Goal: Task Accomplishment & Management: Manage account settings

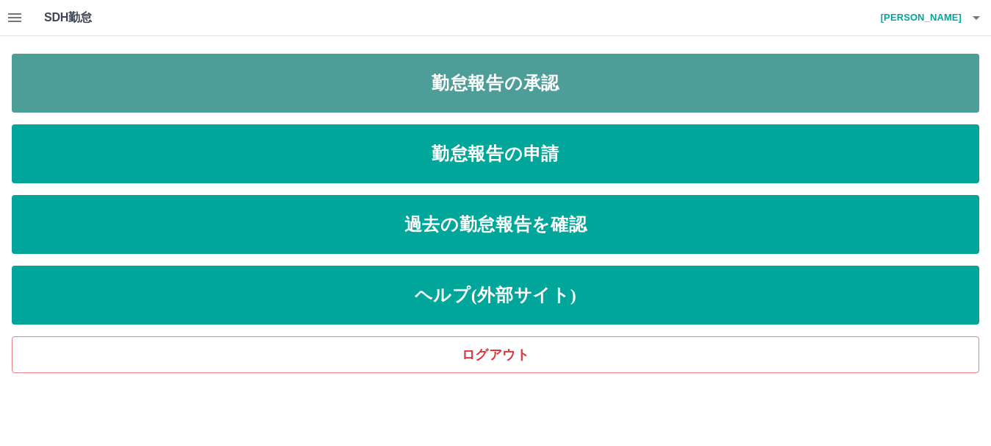
click at [237, 68] on link "勤怠報告の承認" at bounding box center [496, 83] width 968 height 59
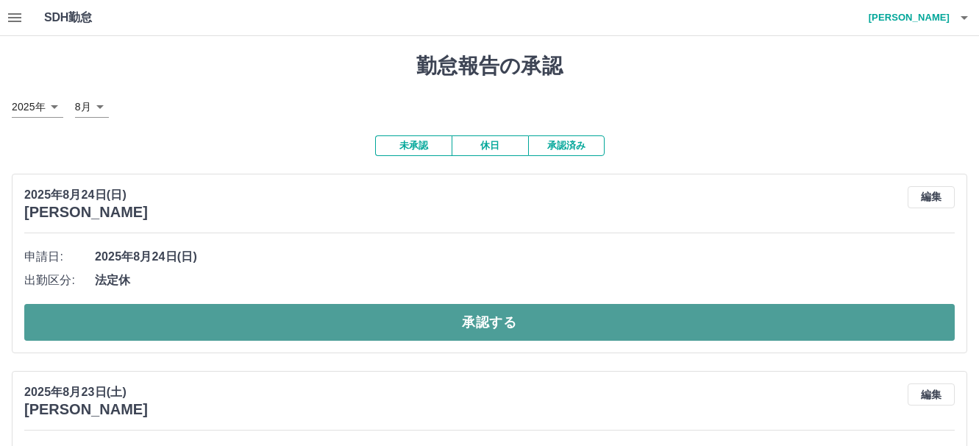
click at [66, 322] on button "承認する" at bounding box center [489, 322] width 930 height 37
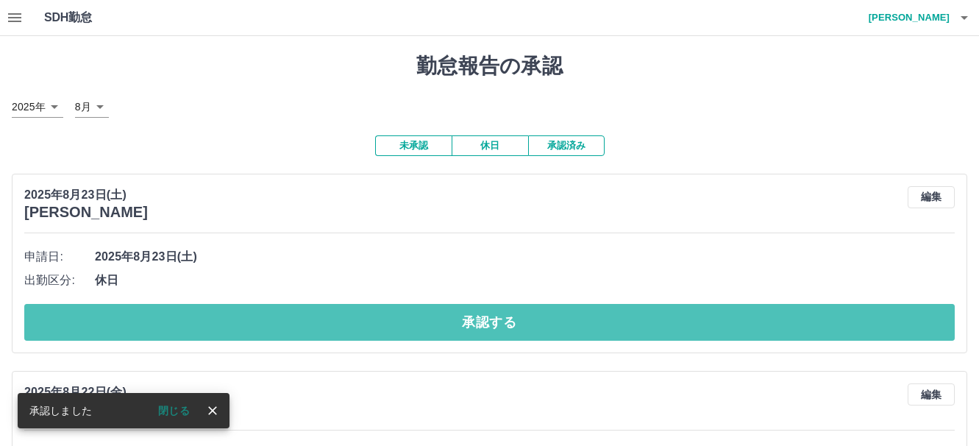
click at [66, 322] on button "承認する" at bounding box center [489, 322] width 930 height 37
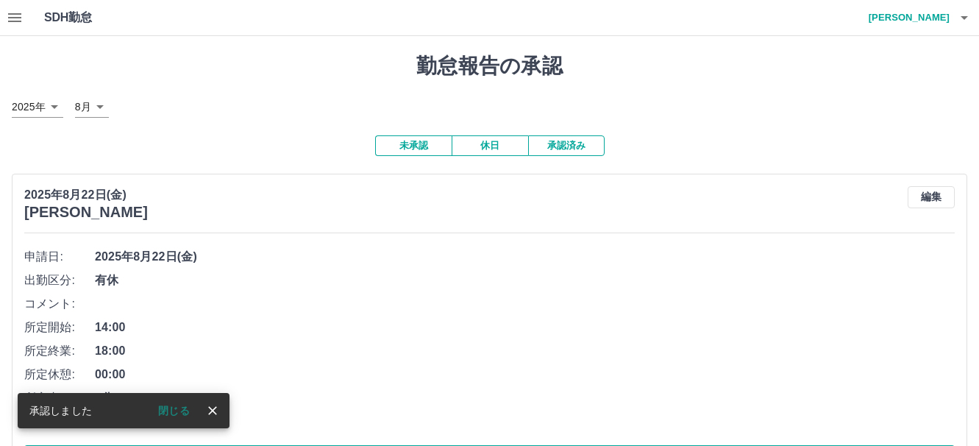
click at [148, 324] on div "SDH勤怠 [PERSON_NAME] 承認しました 閉じる 勤怠報告の承認 [DATE] **** 8月 * 未承認 休日 承認済み [DATE] [PER…" at bounding box center [489, 425] width 979 height 850
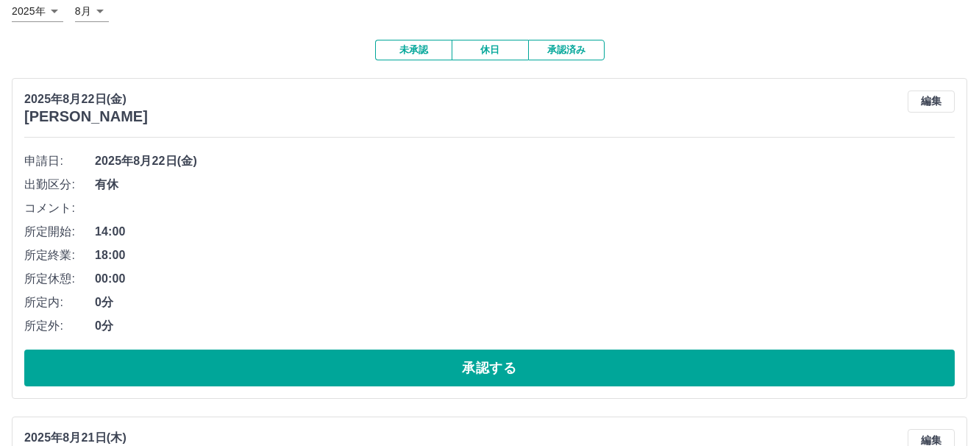
scroll to position [294, 0]
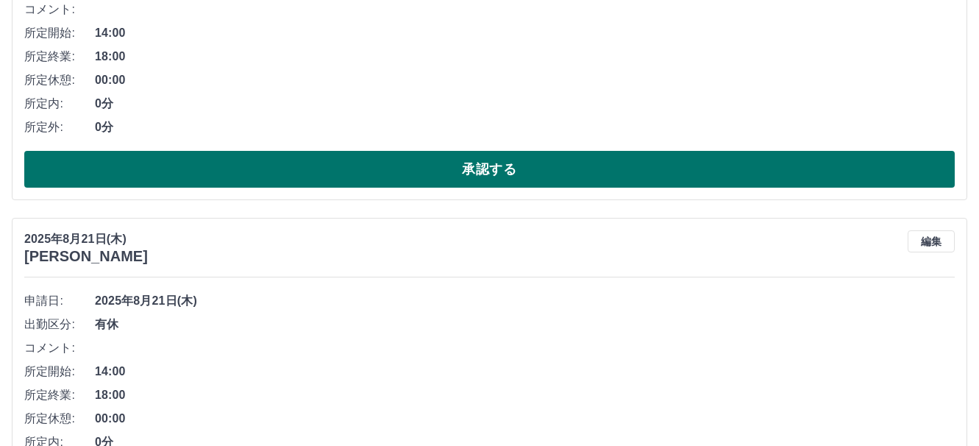
click at [229, 168] on button "承認する" at bounding box center [489, 169] width 930 height 37
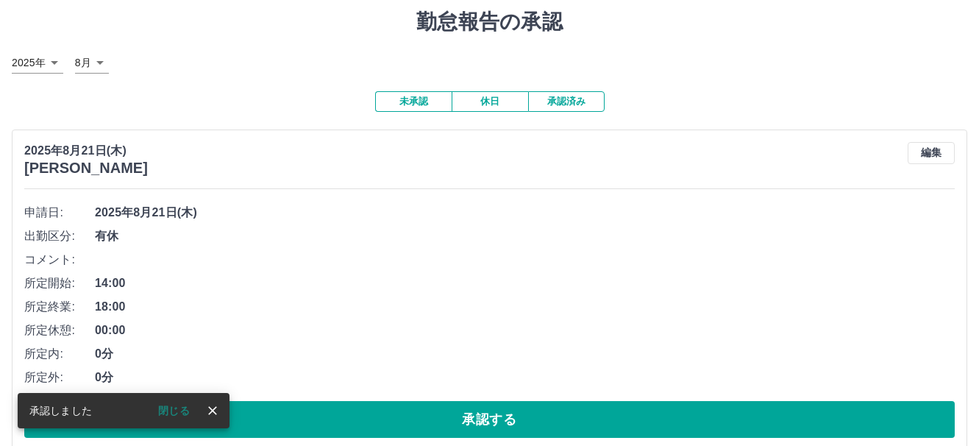
scroll to position [68, 0]
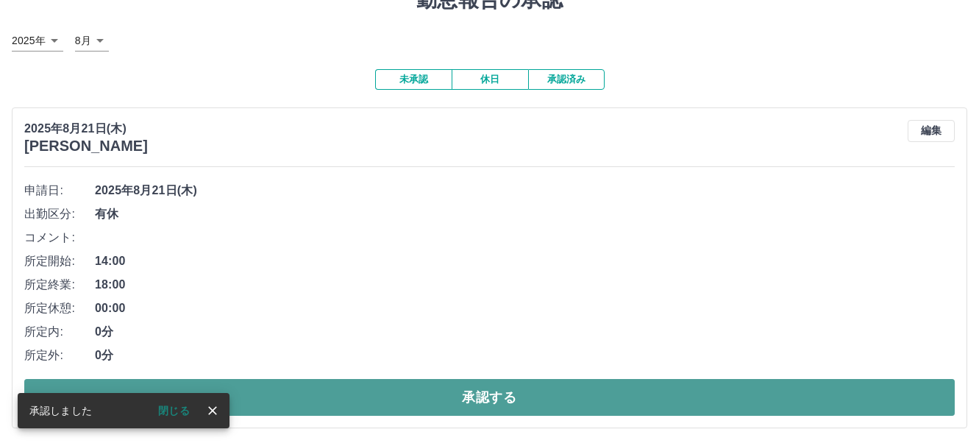
drag, startPoint x: 299, startPoint y: 398, endPoint x: 291, endPoint y: 401, distance: 8.9
click at [291, 401] on button "承認する" at bounding box center [489, 397] width 930 height 37
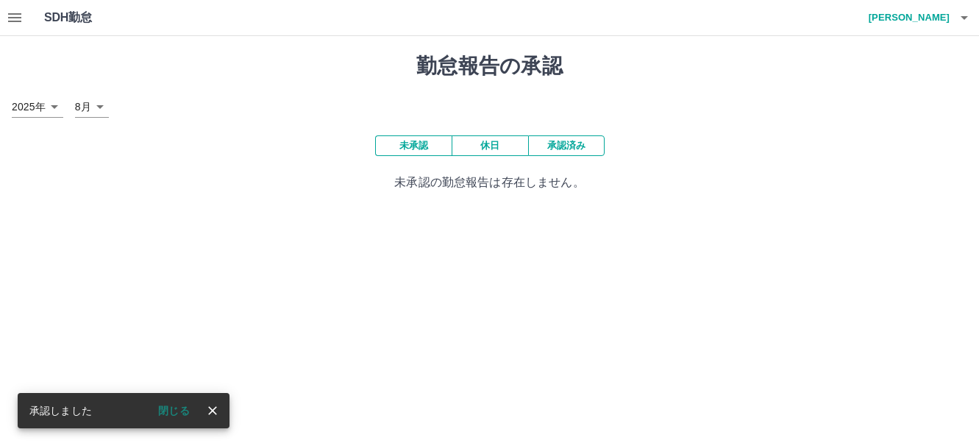
scroll to position [0, 0]
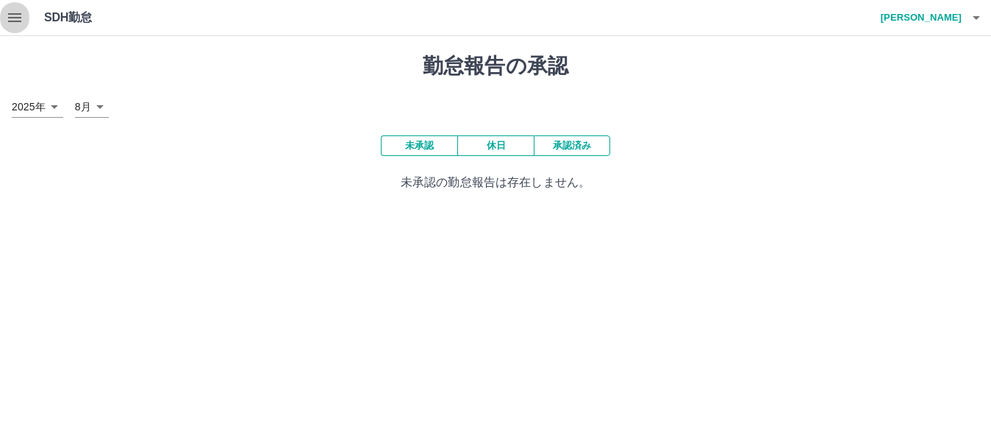
click at [9, 15] on icon "button" at bounding box center [14, 17] width 13 height 9
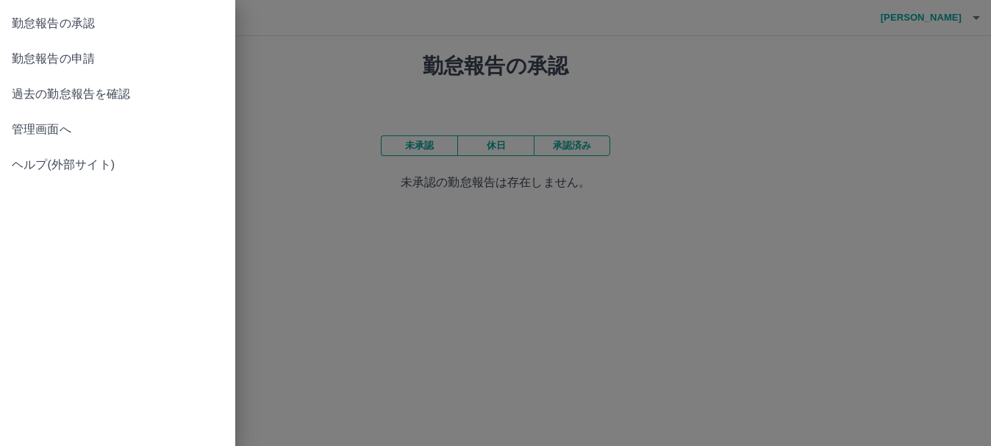
click at [33, 127] on span "管理画面へ" at bounding box center [118, 130] width 212 height 18
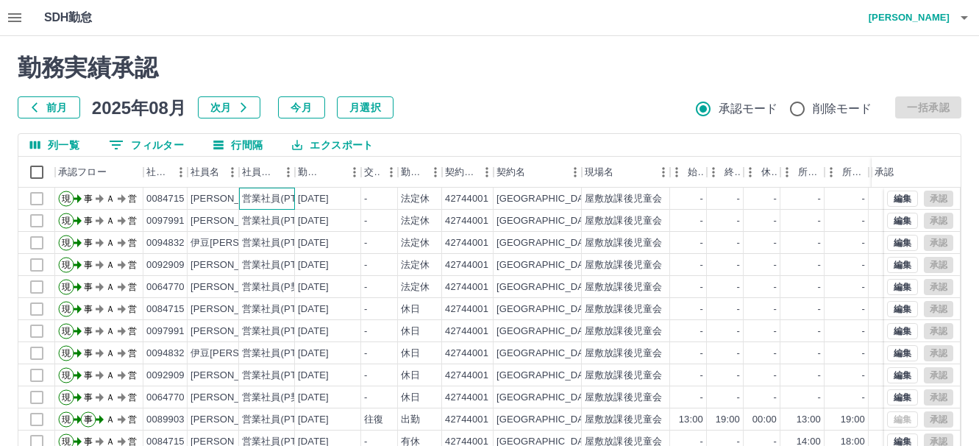
click at [246, 197] on div "営業社員(PT契約)" at bounding box center [280, 199] width 77 height 14
click at [222, 196] on div "[PERSON_NAME]" at bounding box center [230, 199] width 80 height 14
click at [219, 221] on div "[PERSON_NAME]" at bounding box center [230, 221] width 80 height 14
click at [211, 243] on div "伊豆[PERSON_NAME]" at bounding box center [239, 243] width 99 height 14
click at [212, 262] on div "[PERSON_NAME]" at bounding box center [230, 265] width 80 height 14
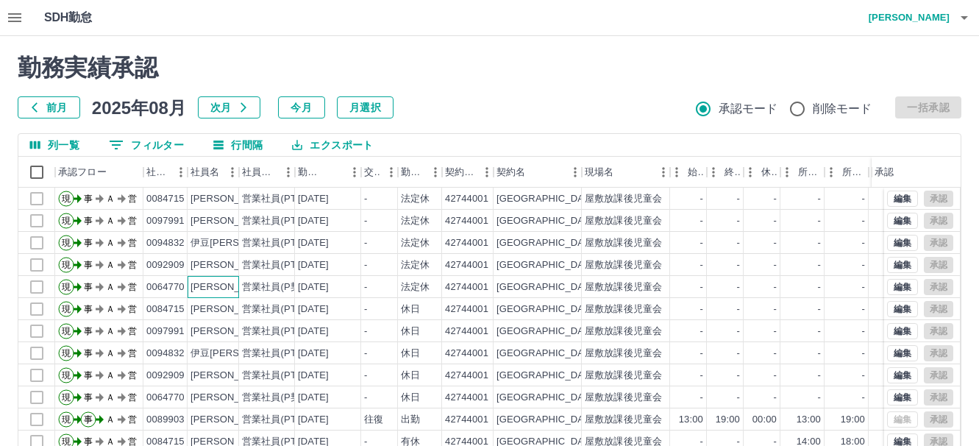
click at [209, 289] on div "[PERSON_NAME]" at bounding box center [230, 287] width 80 height 14
click at [207, 308] on div "[PERSON_NAME]" at bounding box center [230, 309] width 80 height 14
click at [209, 332] on div "[PERSON_NAME]" at bounding box center [230, 331] width 80 height 14
click at [209, 353] on div "伊豆[PERSON_NAME]" at bounding box center [239, 353] width 99 height 14
click at [226, 370] on div "[PERSON_NAME]" at bounding box center [230, 375] width 80 height 14
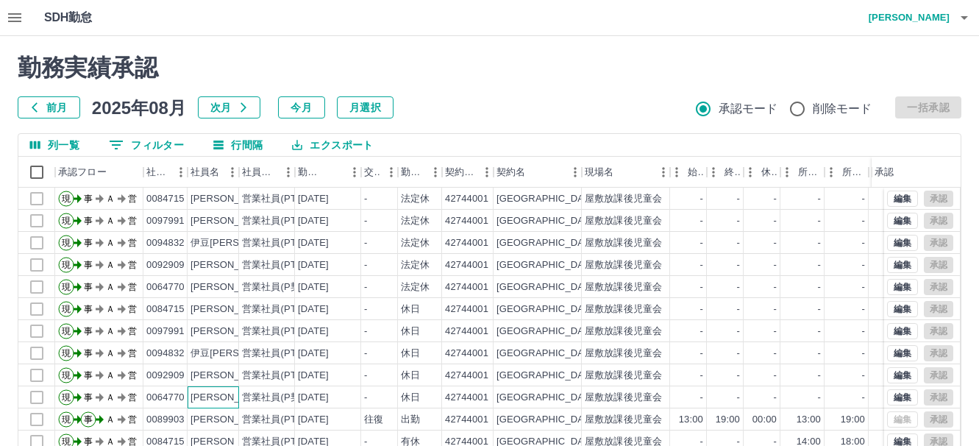
click at [220, 390] on div "[PERSON_NAME]" at bounding box center [230, 397] width 80 height 14
click at [217, 415] on div "[PERSON_NAME]" at bounding box center [230, 419] width 80 height 14
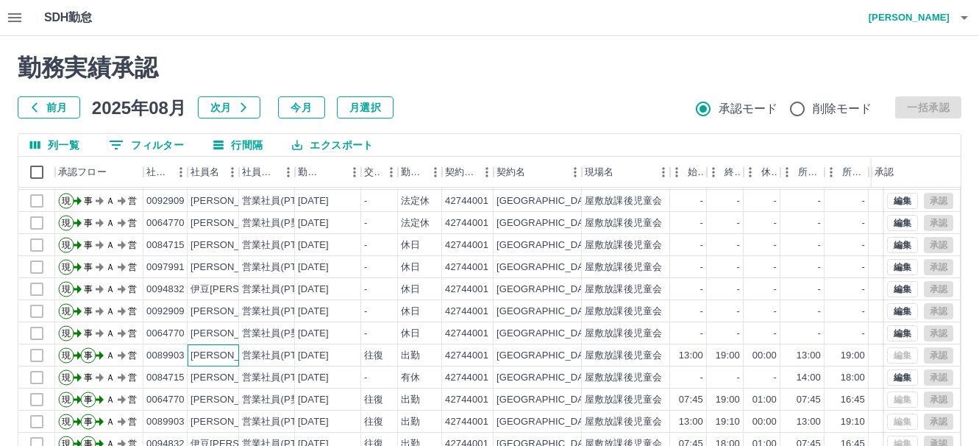
scroll to position [76, 0]
click at [221, 371] on div "[PERSON_NAME]" at bounding box center [230, 378] width 80 height 14
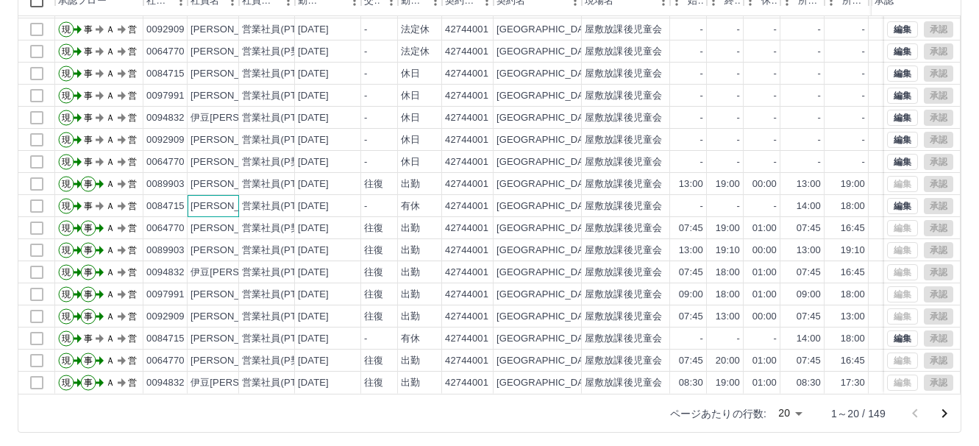
scroll to position [176, 0]
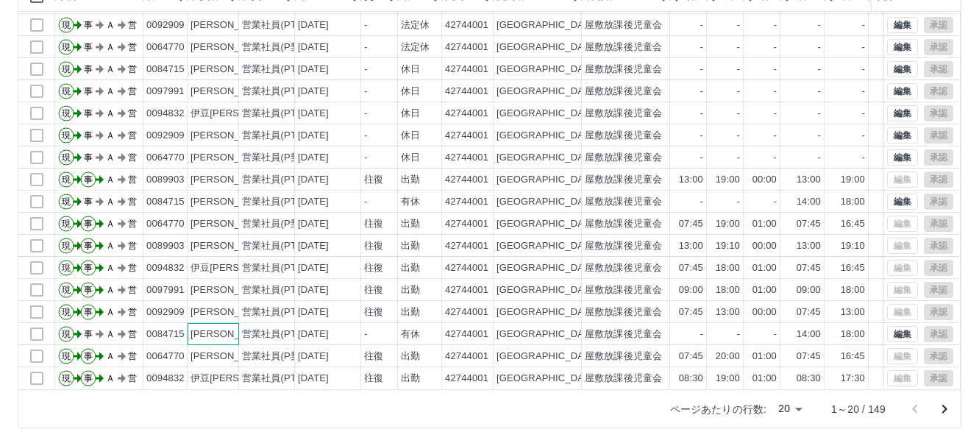
click at [210, 327] on div "[PERSON_NAME]" at bounding box center [230, 334] width 80 height 14
